Goal: Task Accomplishment & Management: Use online tool/utility

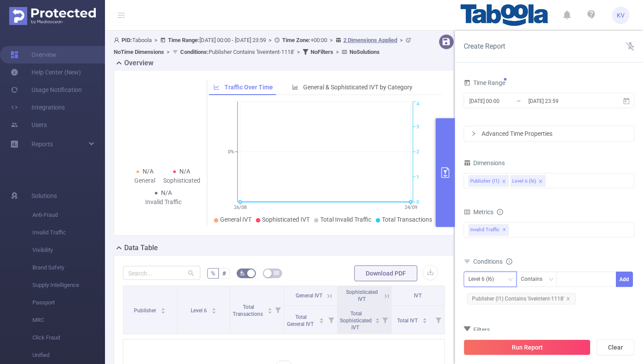
click at [503, 280] on div "Level 6 (l6)" at bounding box center [490, 279] width 43 height 14
click at [497, 296] on li "Publisher (l1)" at bounding box center [490, 297] width 53 height 14
click at [574, 282] on div at bounding box center [586, 279] width 50 height 14
click at [538, 314] on form "Dimensions Publisher (l1) Level 6 (l6) Metrics Total General IVT Data Centers D…" at bounding box center [549, 262] width 171 height 210
click at [566, 301] on span "Publisher (l1) Contains 'liveintent-1118'" at bounding box center [521, 298] width 109 height 11
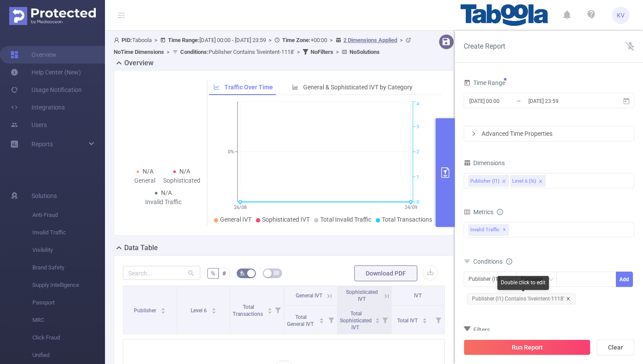
click at [568, 298] on icon "icon: close" at bounding box center [568, 298] width 4 height 4
click at [570, 280] on div at bounding box center [586, 279] width 50 height 14
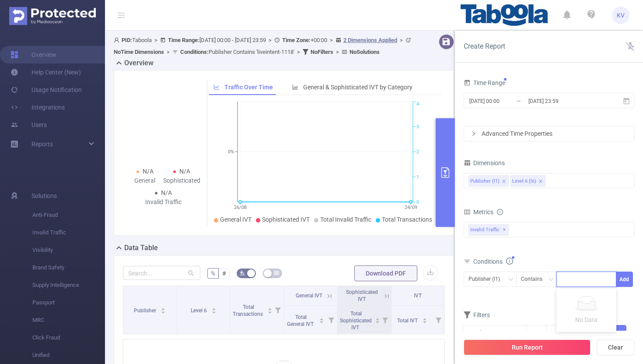
paste input "vonvon-responsive-responsive"
type input "vonvon-responsive-responsive"
click at [578, 296] on li "vonvon-responsive-responsive" at bounding box center [608, 297] width 102 height 14
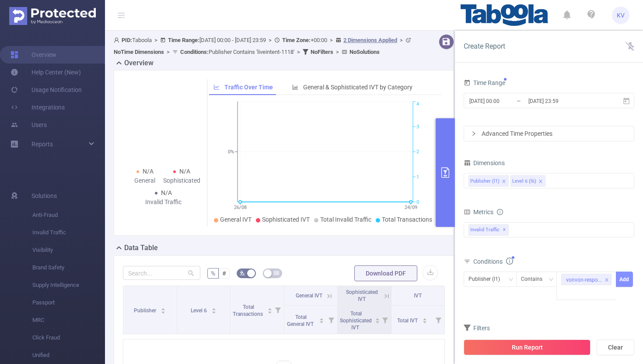
click at [626, 280] on button "Add" at bounding box center [624, 278] width 17 height 15
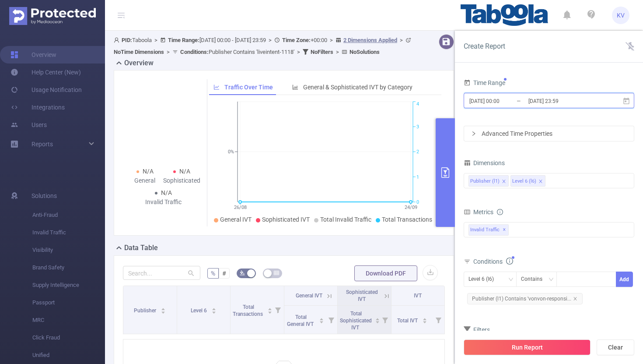
click at [626, 100] on icon at bounding box center [626, 100] width 6 height 7
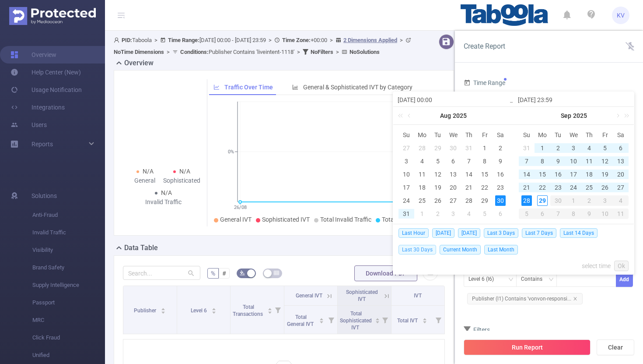
click at [411, 250] on span "Last 30 Days" at bounding box center [418, 250] width 38 height 10
type input "2025-08-30 00:00"
type input "2025-09-28 23:59"
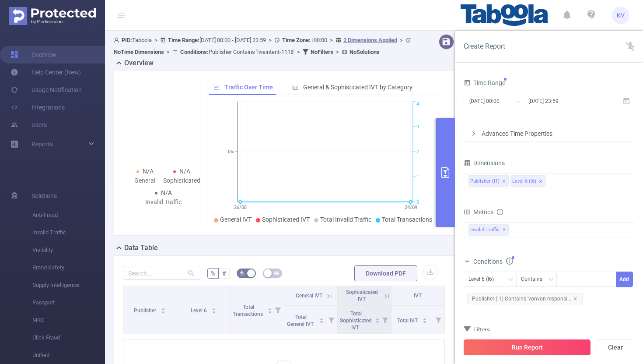
click at [504, 349] on button "Run Report" at bounding box center [527, 347] width 127 height 16
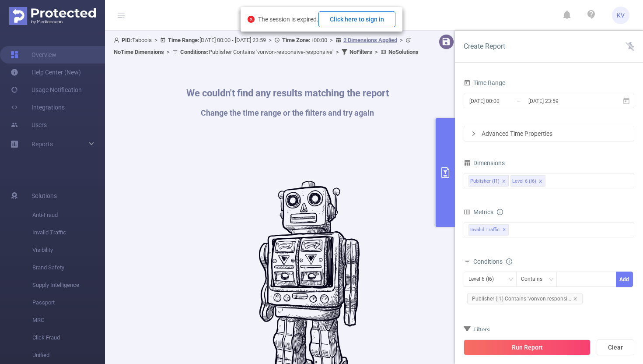
click at [378, 21] on button "Click here to sign in" at bounding box center [357, 19] width 77 height 16
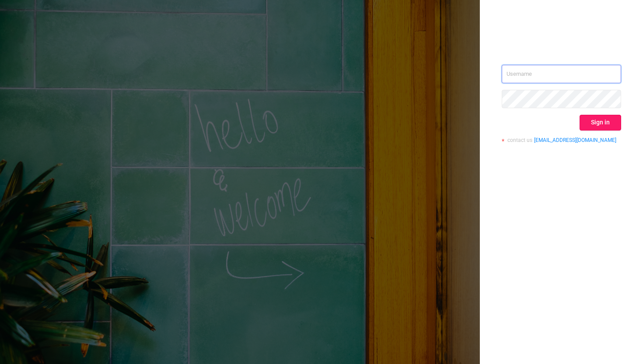
type input "[EMAIL_ADDRESS][DOMAIN_NAME]"
click at [607, 128] on button "Sign in" at bounding box center [601, 123] width 42 height 16
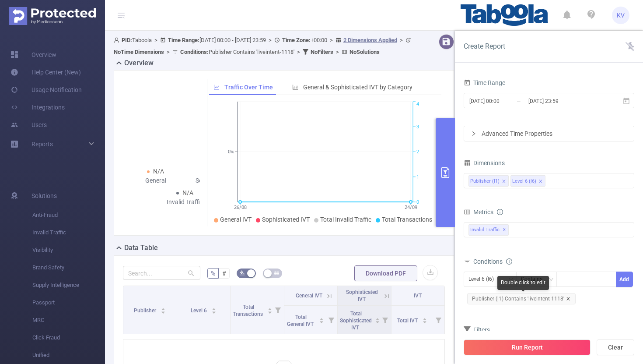
click at [568, 297] on icon "icon: close" at bounding box center [568, 298] width 4 height 4
click at [550, 283] on div "Contains" at bounding box center [537, 279] width 32 height 14
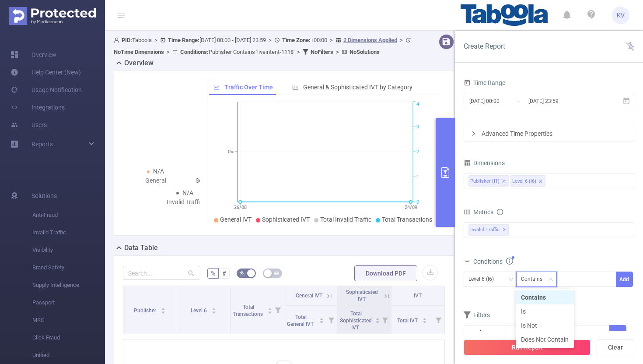
click at [544, 284] on div "Contains" at bounding box center [535, 279] width 28 height 14
click at [496, 282] on div "Level 6 (l6)" at bounding box center [485, 279] width 32 height 14
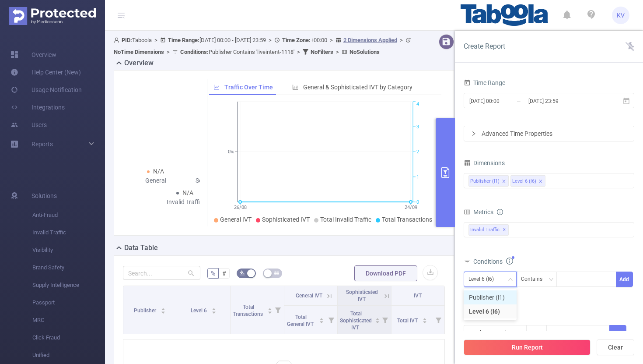
click at [497, 299] on li "Publisher (l1)" at bounding box center [490, 297] width 53 height 14
click at [575, 283] on div at bounding box center [586, 279] width 50 height 14
paste input "livenews-americanroulette"
type input "livenews-americanroulette"
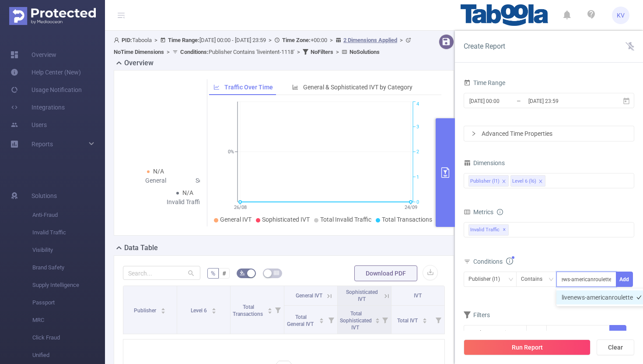
click at [586, 302] on li "livenews-americanroulette" at bounding box center [602, 297] width 91 height 14
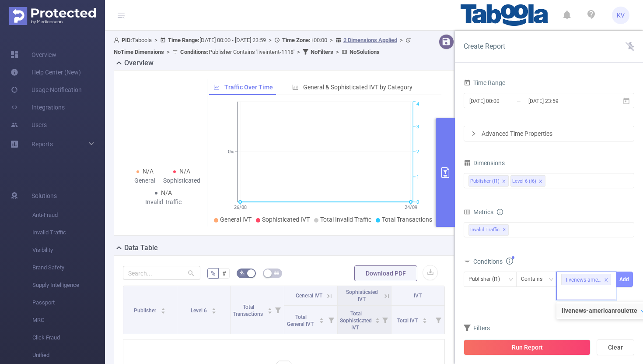
click at [627, 280] on button "Add" at bounding box center [624, 278] width 17 height 15
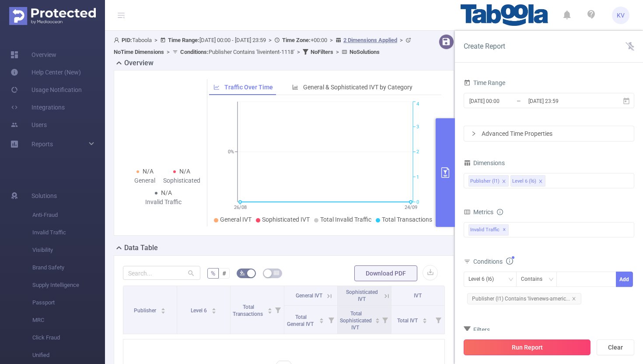
click at [543, 346] on button "Run Report" at bounding box center [527, 347] width 127 height 16
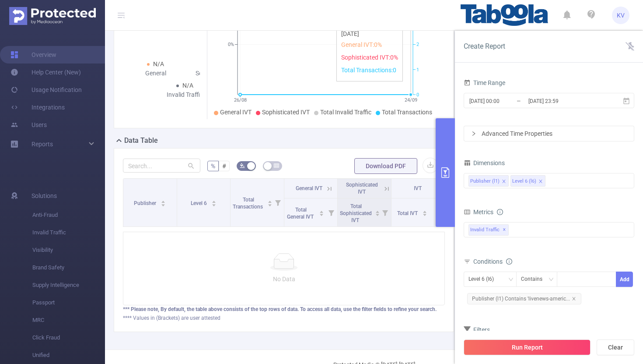
scroll to position [109, 0]
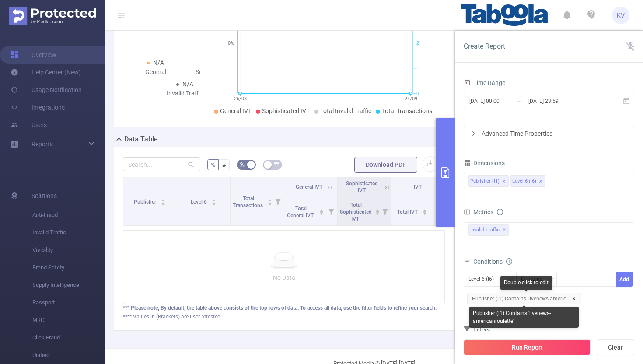
click at [573, 298] on icon "icon: close" at bounding box center [573, 298] width 3 height 3
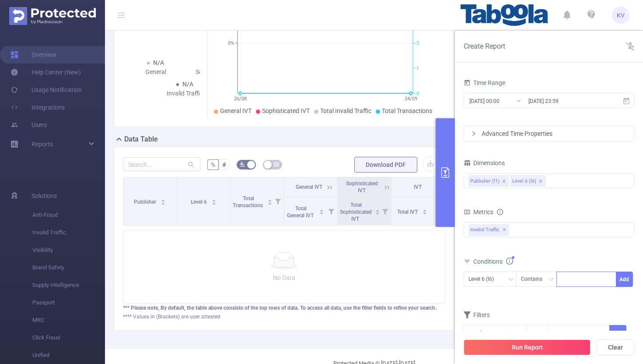
click at [574, 282] on div at bounding box center [586, 279] width 50 height 14
click at [509, 281] on icon "icon: down" at bounding box center [510, 279] width 5 height 5
click at [497, 298] on li "Publisher (l1)" at bounding box center [490, 297] width 53 height 14
click at [592, 278] on div at bounding box center [586, 279] width 50 height 14
paste input "vonvon-responsive-responsive"
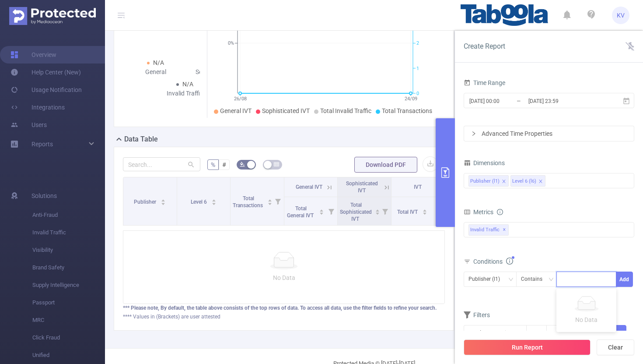
type input "vonvon-responsive-responsive"
click at [593, 298] on li "vonvon-responsive-responsive" at bounding box center [608, 297] width 102 height 14
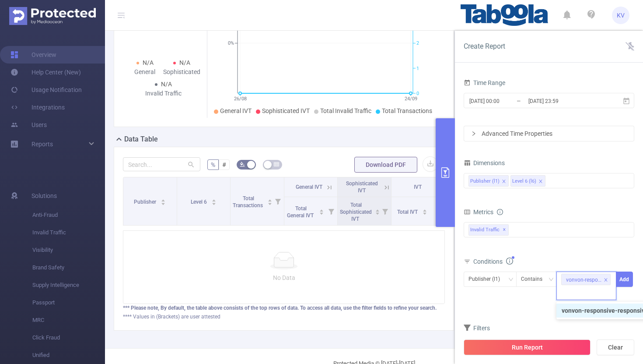
scroll to position [0, 0]
click at [623, 282] on button "Add" at bounding box center [624, 278] width 17 height 15
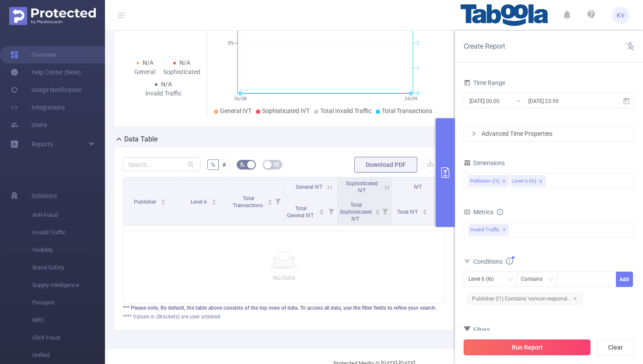
click at [524, 354] on button "Run Report" at bounding box center [527, 347] width 127 height 16
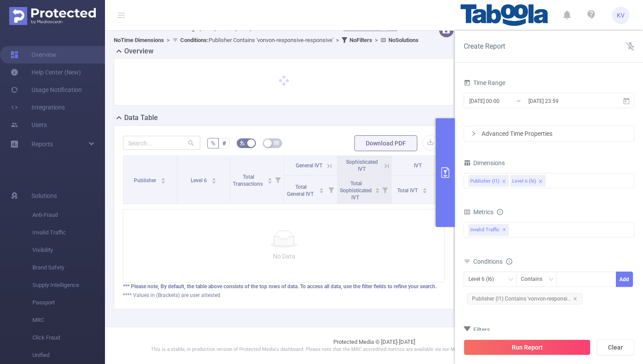
scroll to position [23, 0]
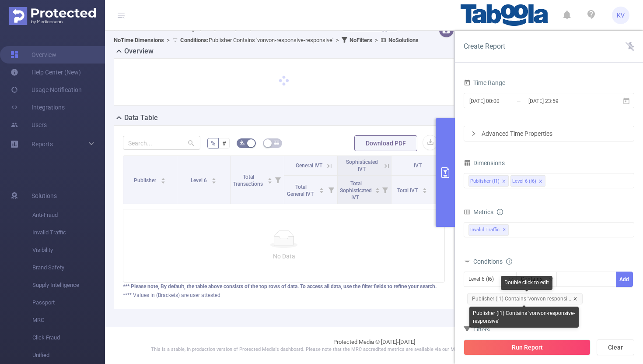
click at [575, 298] on icon "icon: close" at bounding box center [575, 298] width 4 height 4
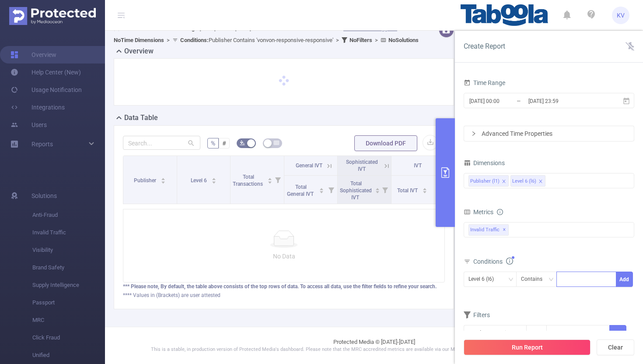
click at [573, 281] on div at bounding box center [586, 279] width 50 height 14
click at [511, 278] on icon "icon: down" at bounding box center [510, 279] width 5 height 5
click at [491, 296] on li "Publisher (l1)" at bounding box center [490, 297] width 53 height 14
click at [571, 277] on div at bounding box center [586, 279] width 50 height 14
paste input "livenews-americanroulette"
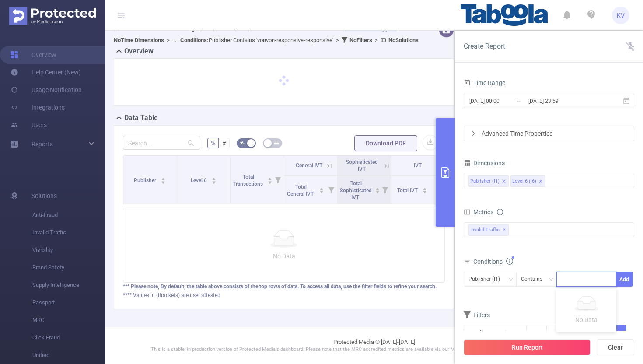
type input "livenews-americanroulette"
click at [592, 296] on li "livenews-americanroulette" at bounding box center [602, 297] width 91 height 14
click at [627, 280] on button "Add" at bounding box center [624, 278] width 17 height 15
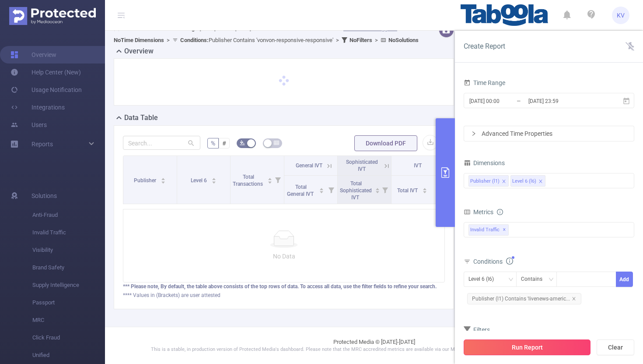
click at [513, 347] on button "Run Report" at bounding box center [527, 347] width 127 height 16
